Goal: Contribute content

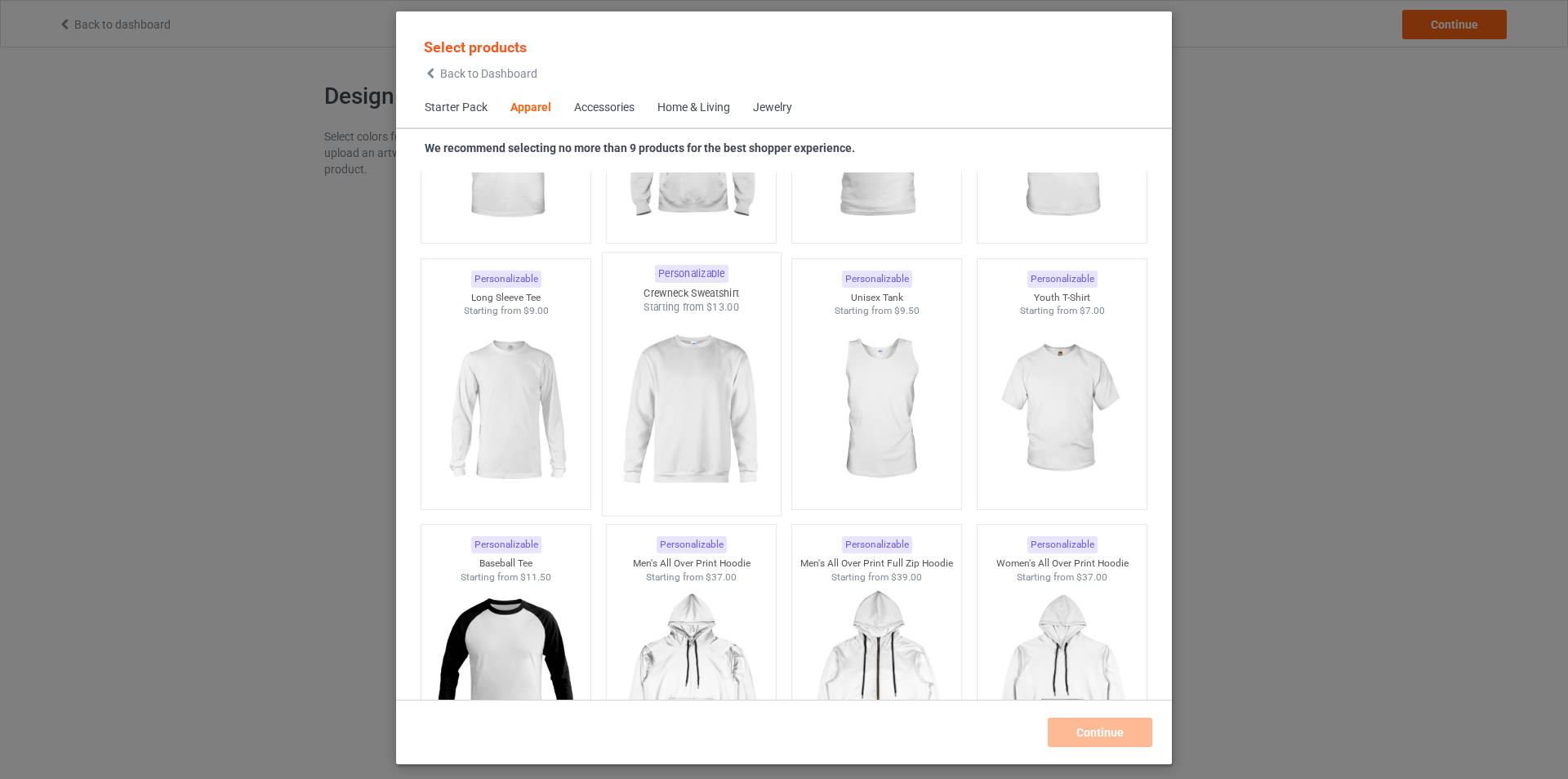
scroll to position [1181, 0]
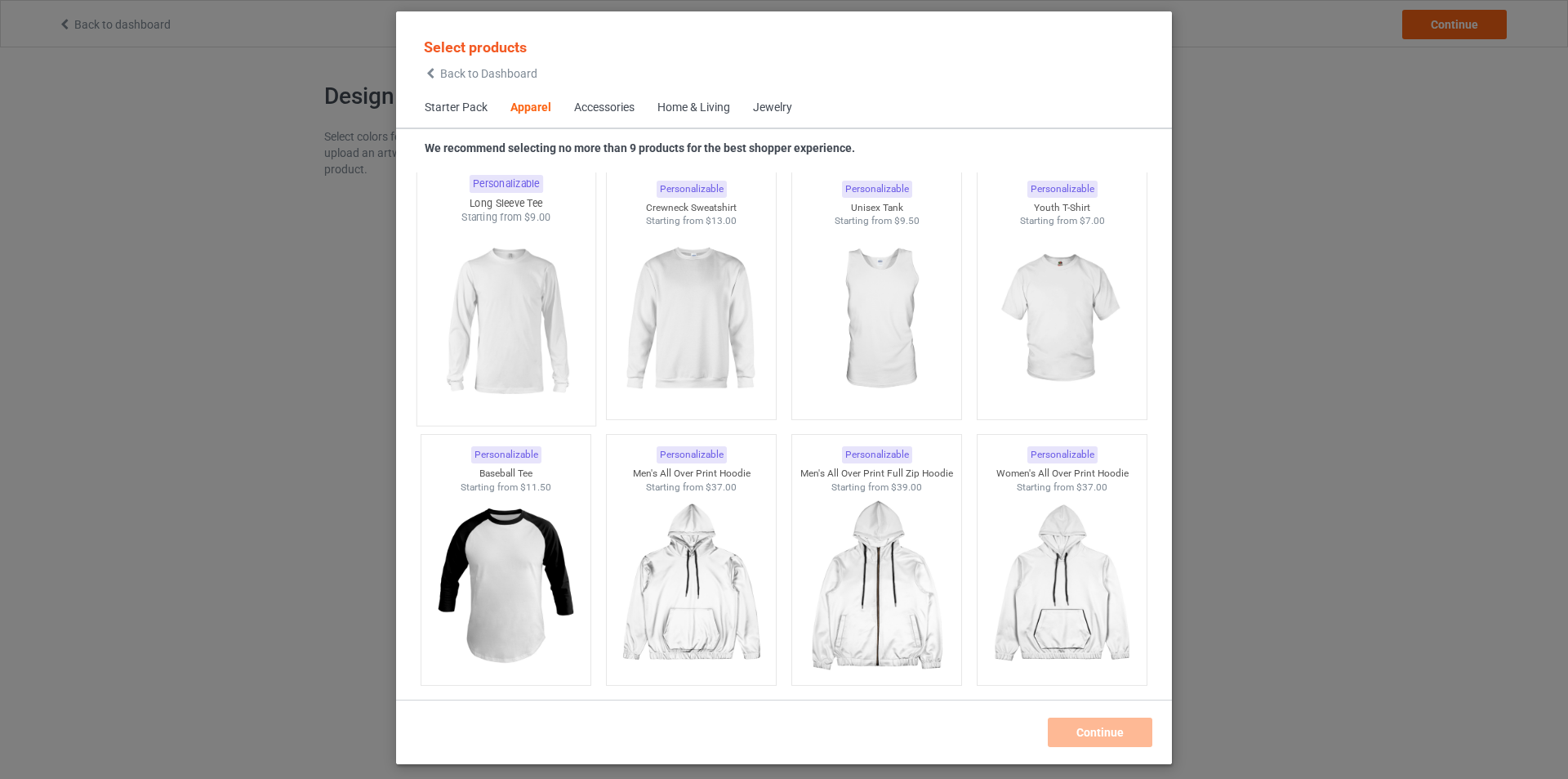
click at [498, 350] on img at bounding box center [506, 320] width 153 height 192
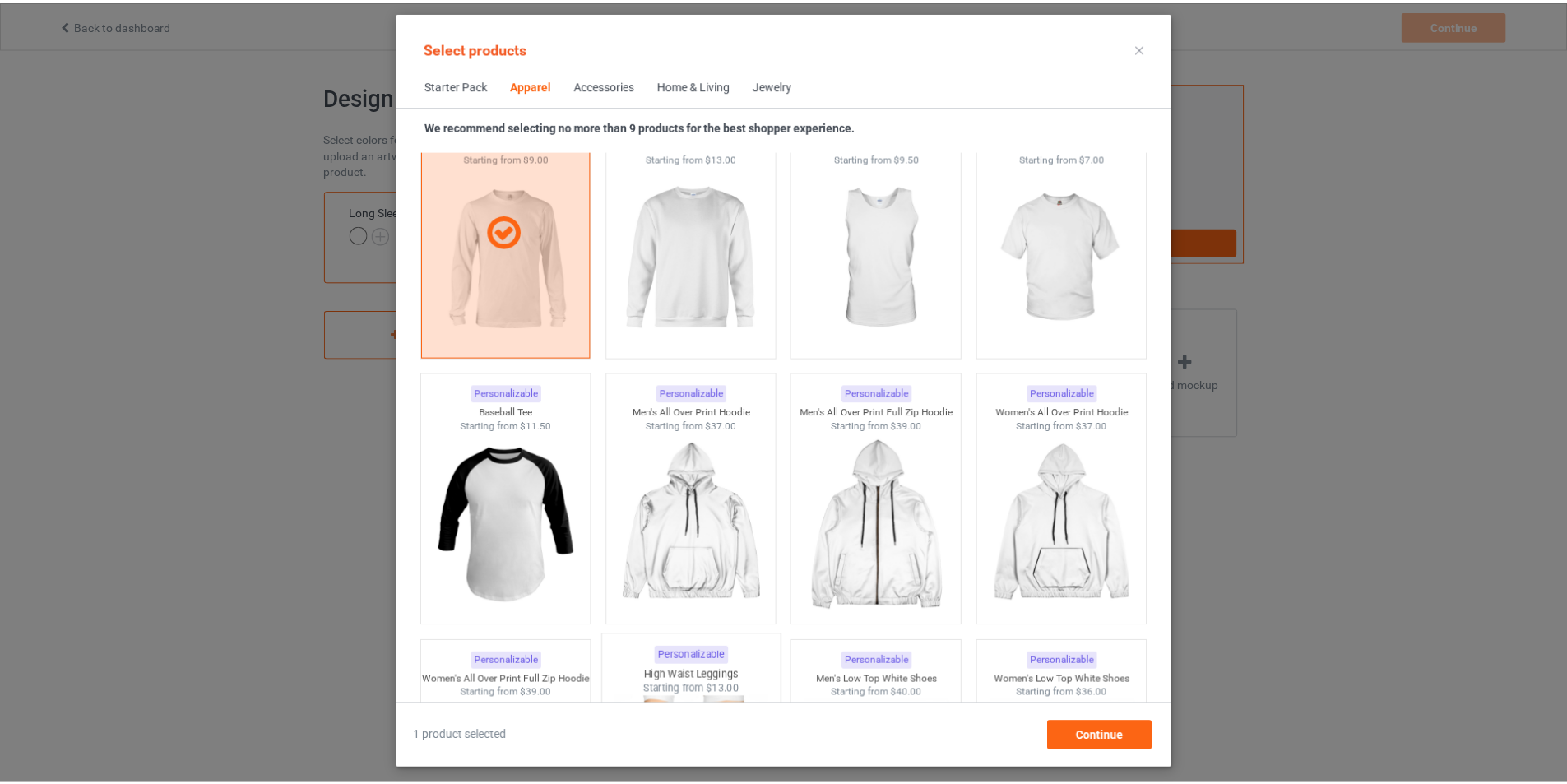
scroll to position [1188, 0]
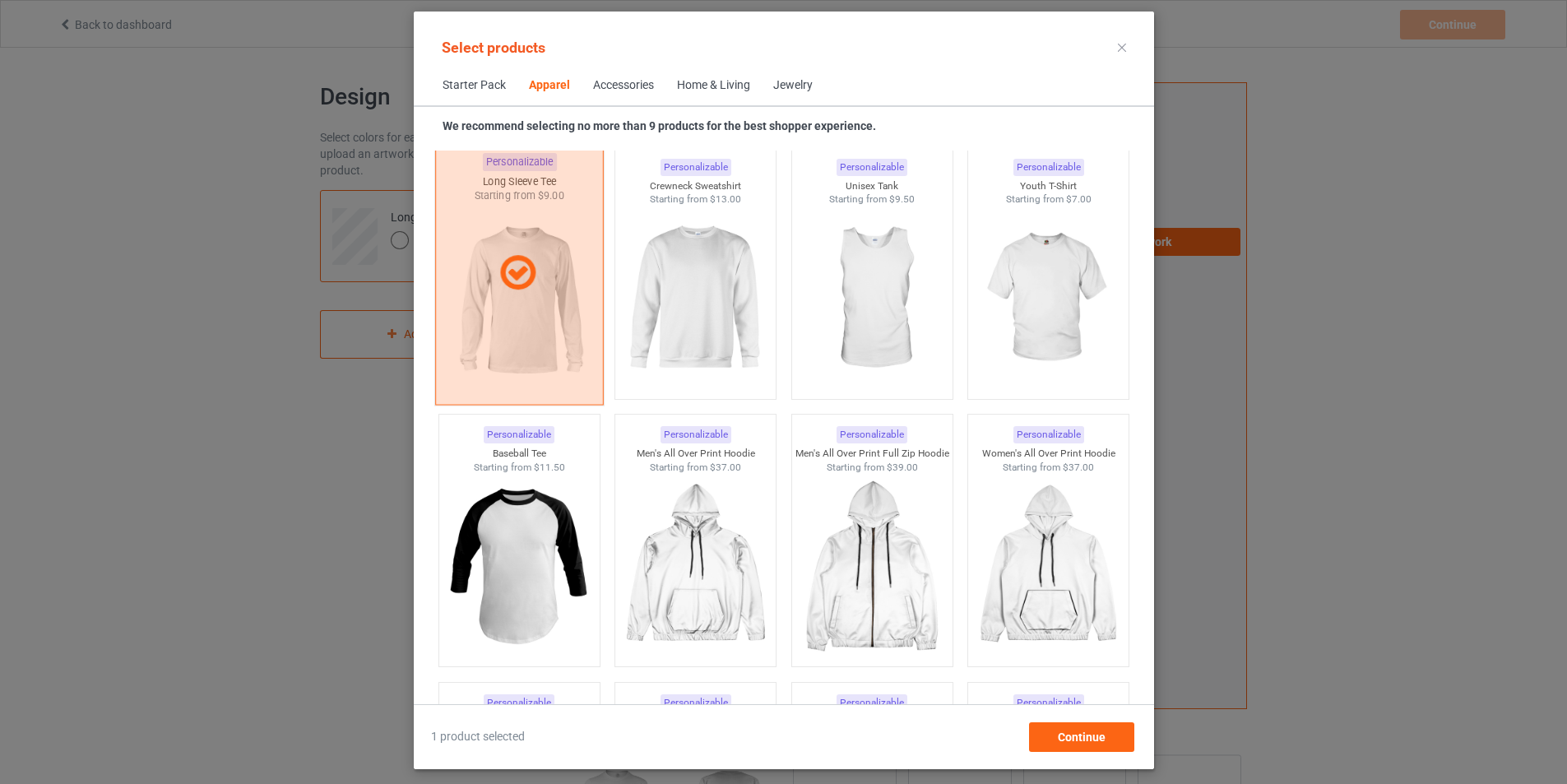
click at [533, 333] on div at bounding box center [518, 272] width 169 height 264
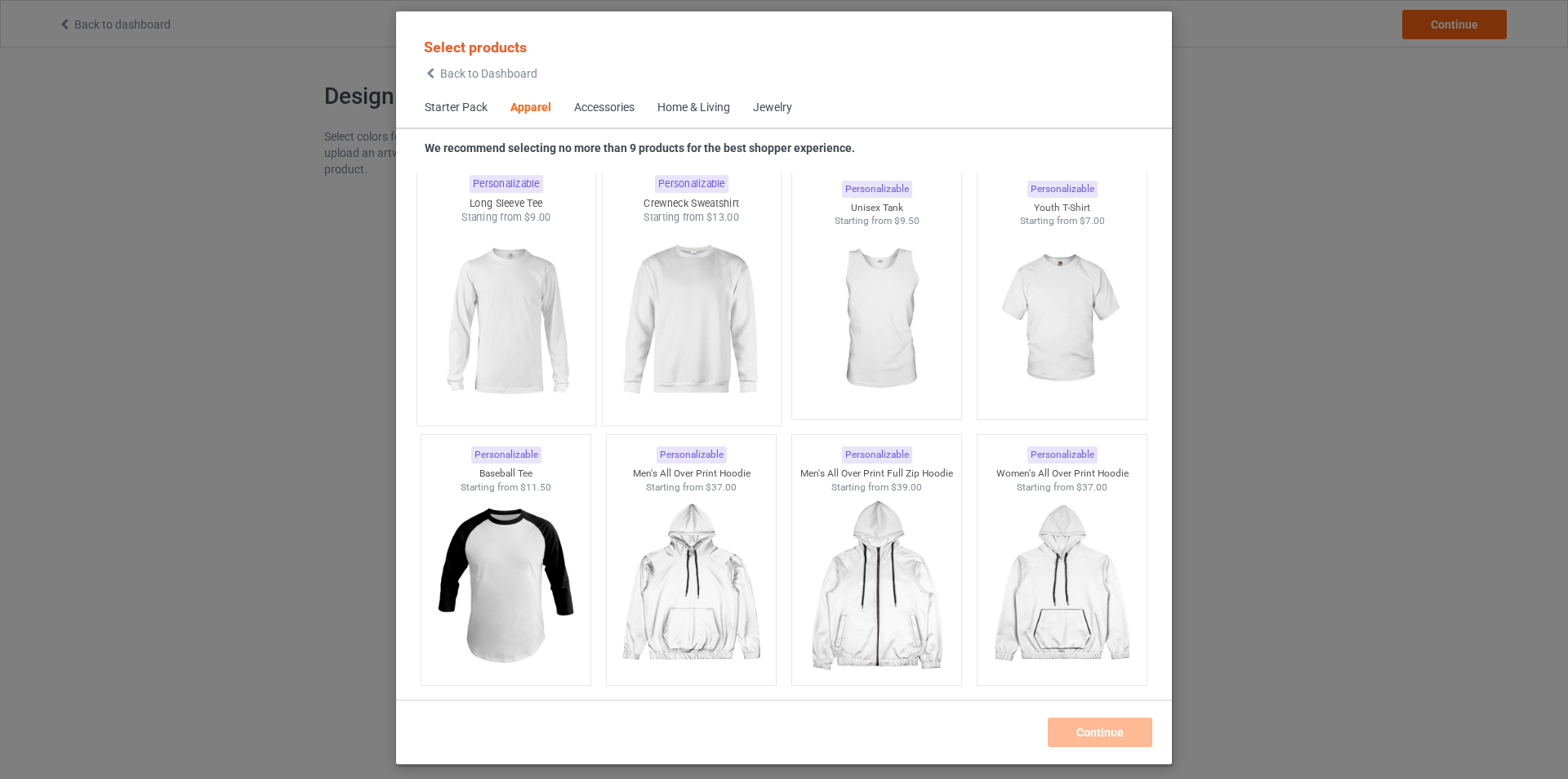
click at [719, 363] on img at bounding box center [690, 320] width 153 height 192
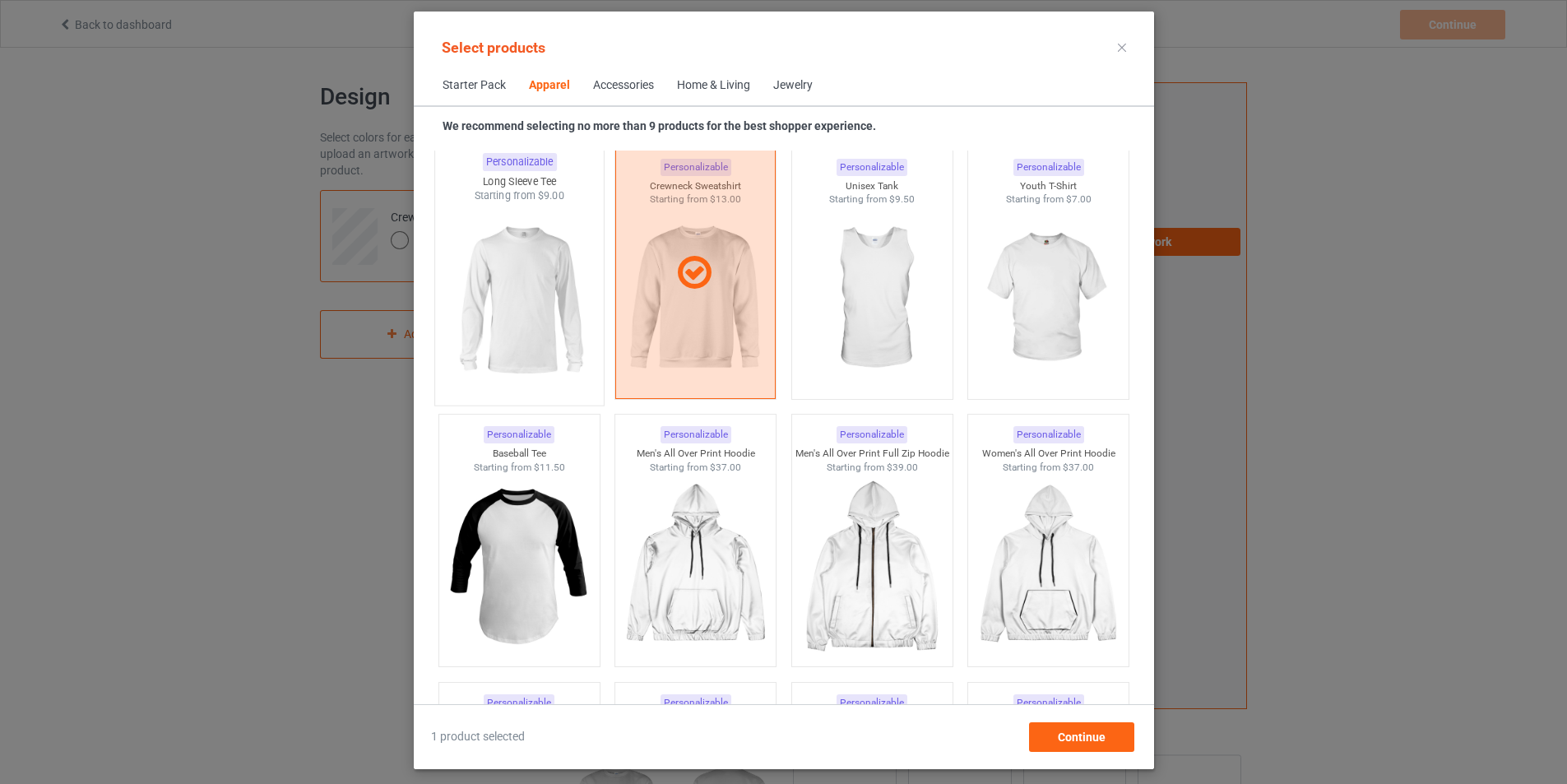
click at [462, 301] on img at bounding box center [519, 299] width 154 height 193
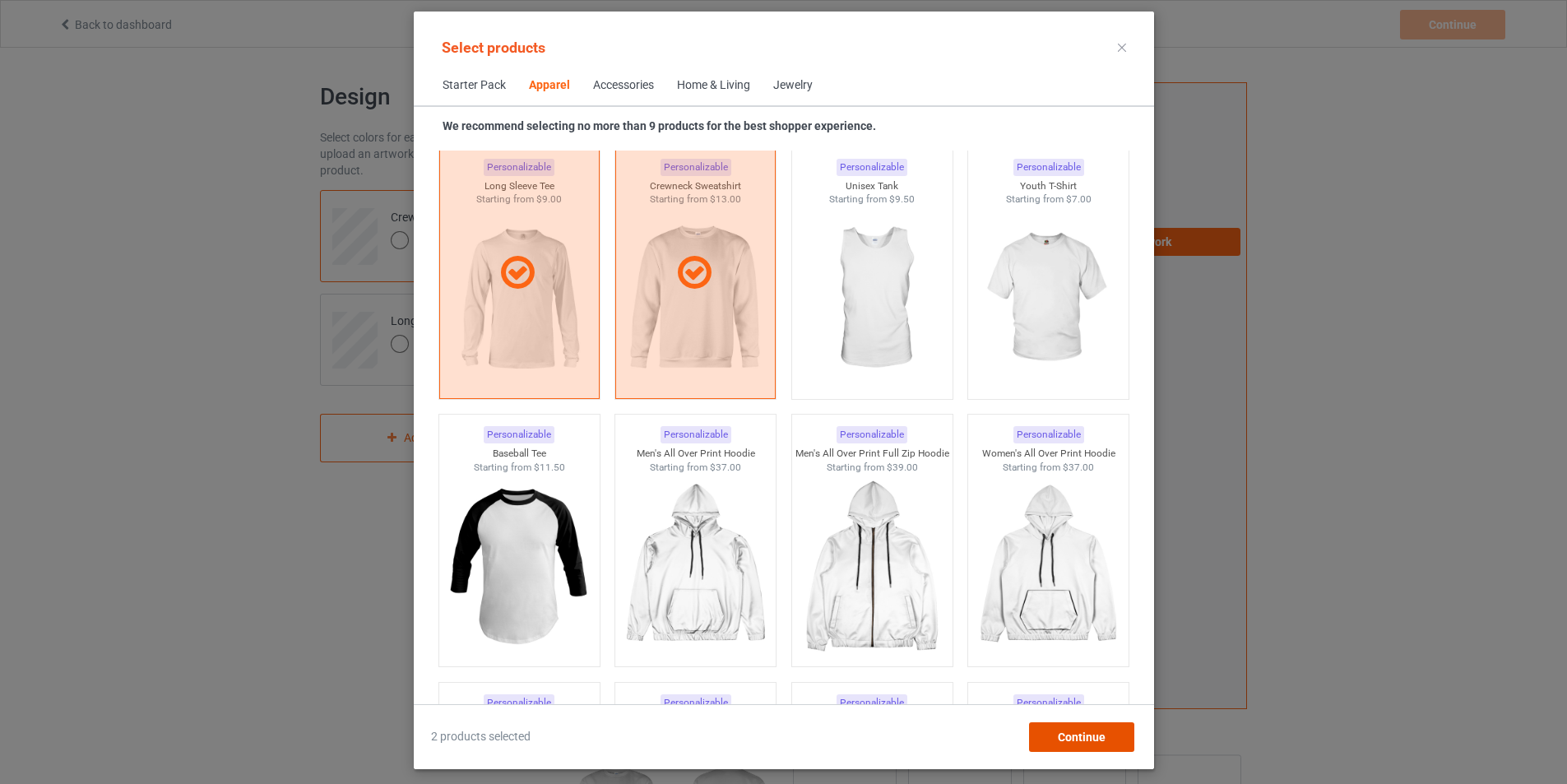
click at [1134, 745] on div "Continue" at bounding box center [1081, 737] width 105 height 30
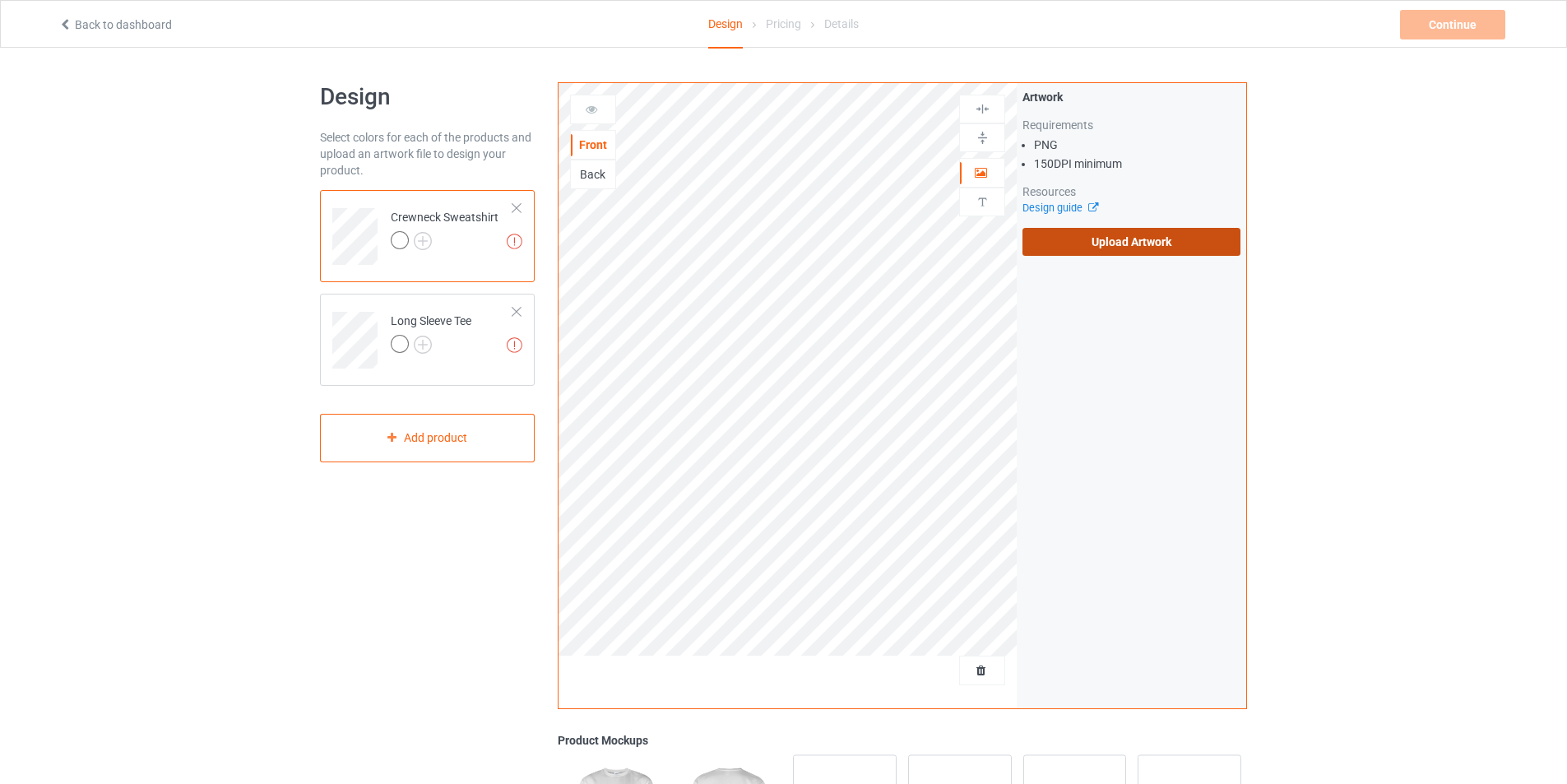
click at [1146, 251] on label "Upload Artwork" at bounding box center [1132, 241] width 218 height 28
click at [0, 0] on input "Upload Artwork" at bounding box center [0, 0] width 0 height 0
